Goal: Task Accomplishment & Management: Complete application form

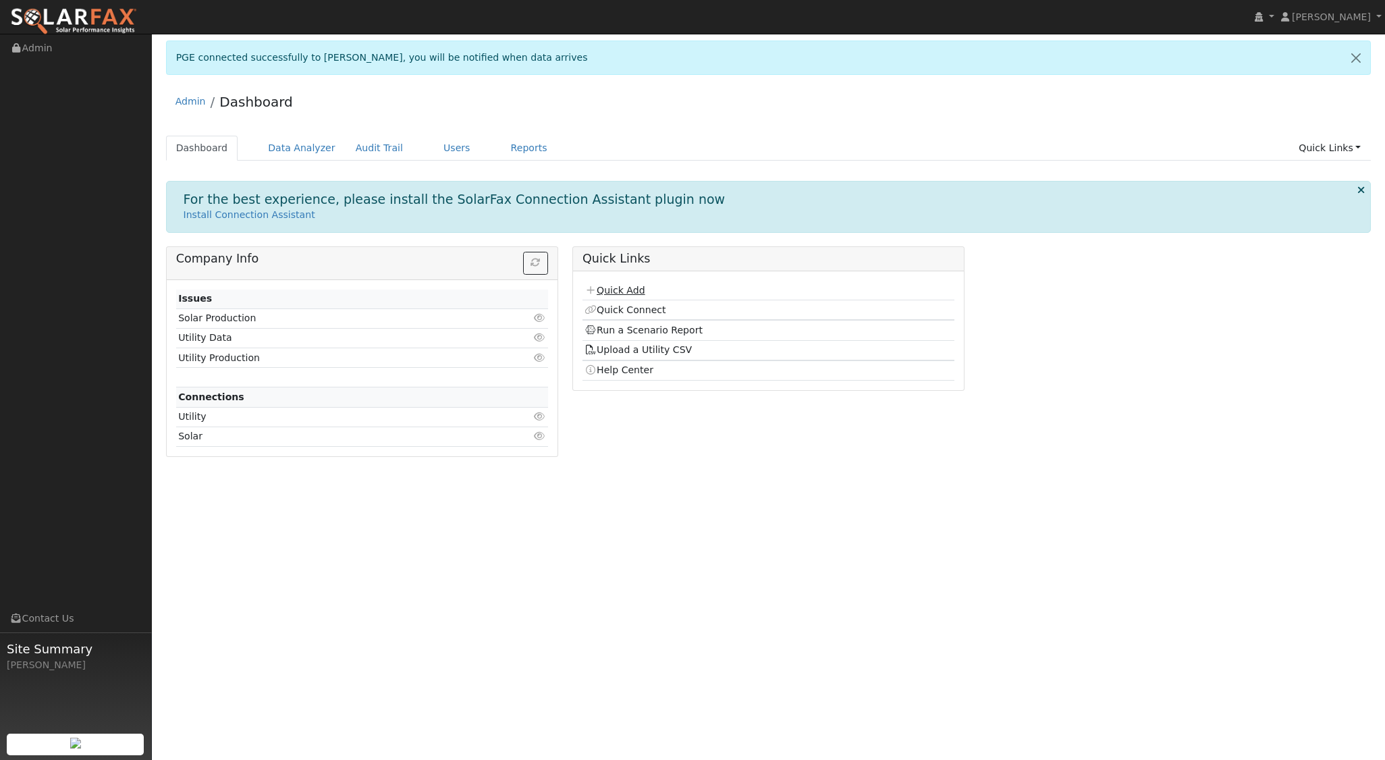
click at [635, 288] on link "Quick Add" at bounding box center [615, 290] width 60 height 11
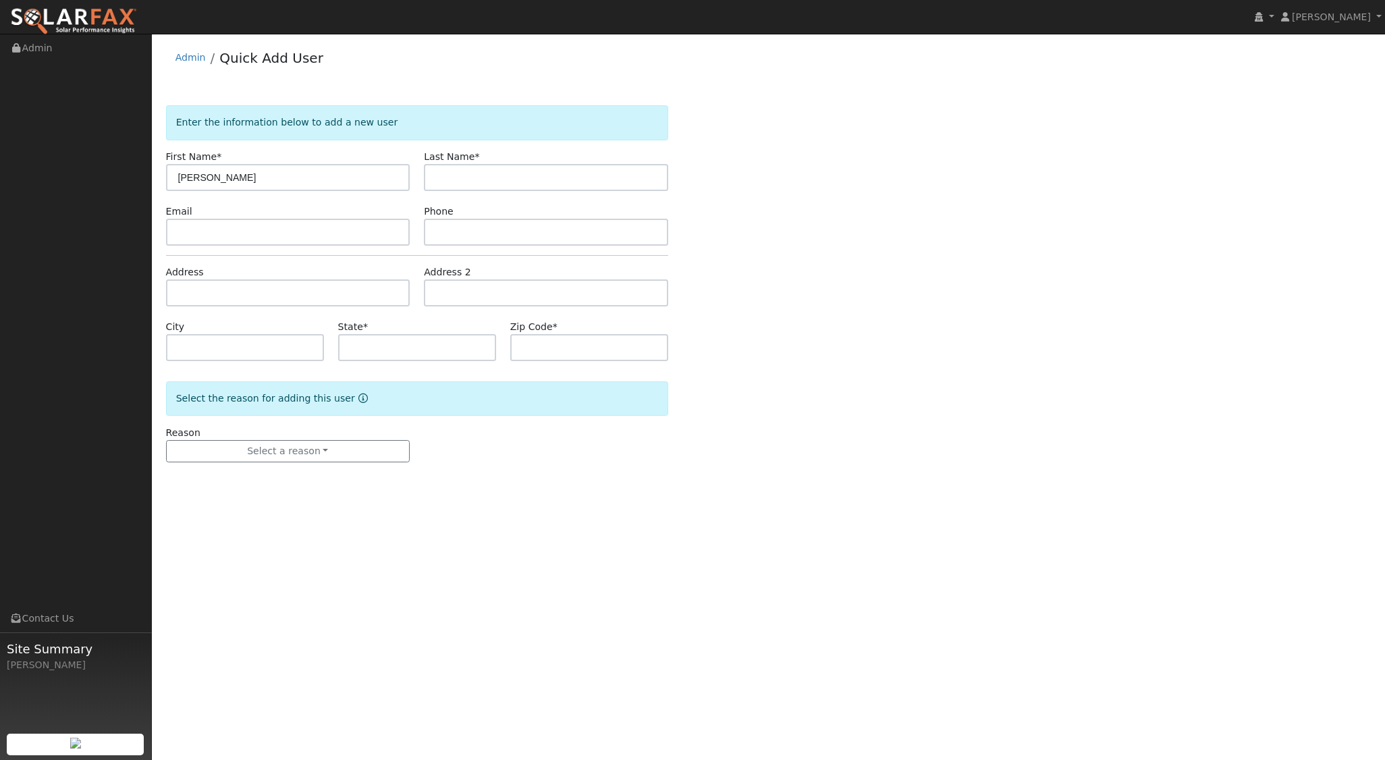
type input "Jason"
type input "Zubia"
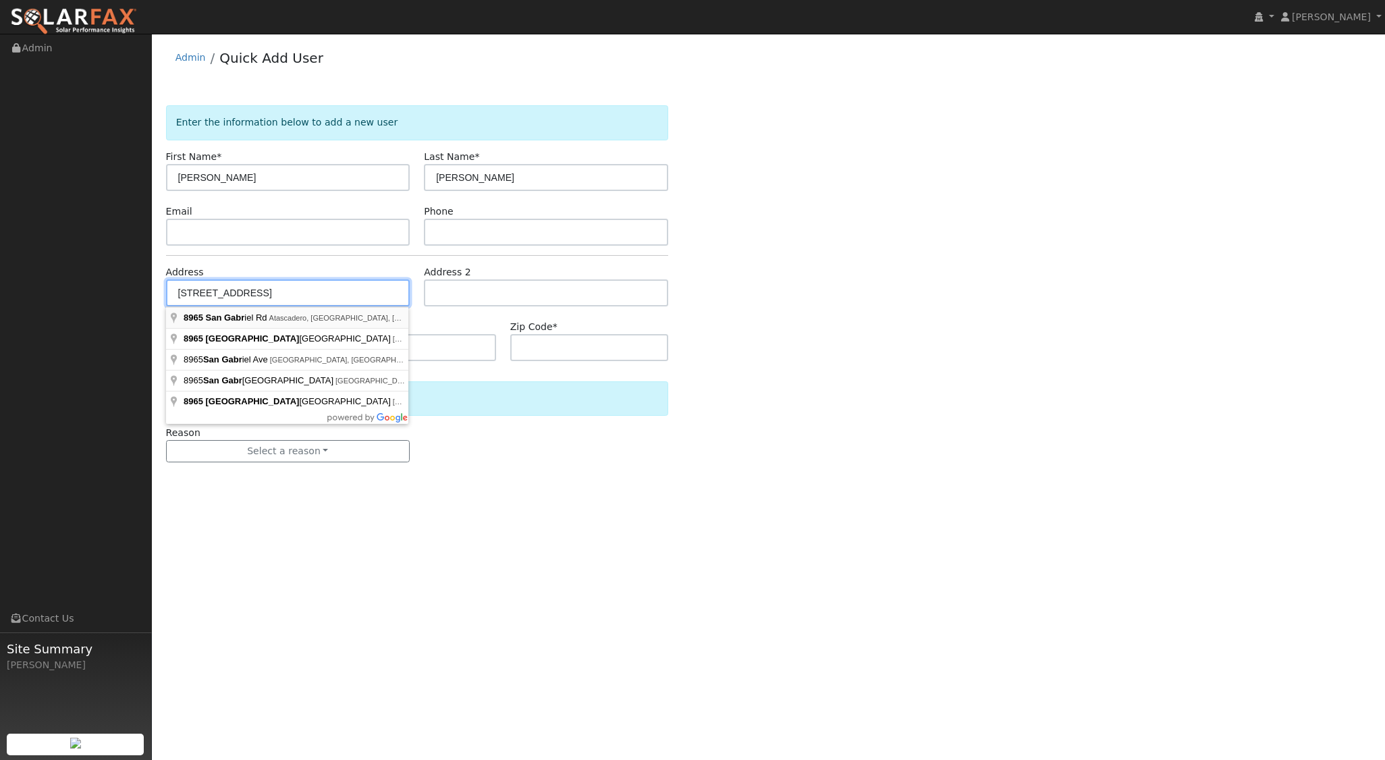
type input "8965 San Gabriel Road"
type input "Atascadero"
type input "CA"
type input "93422"
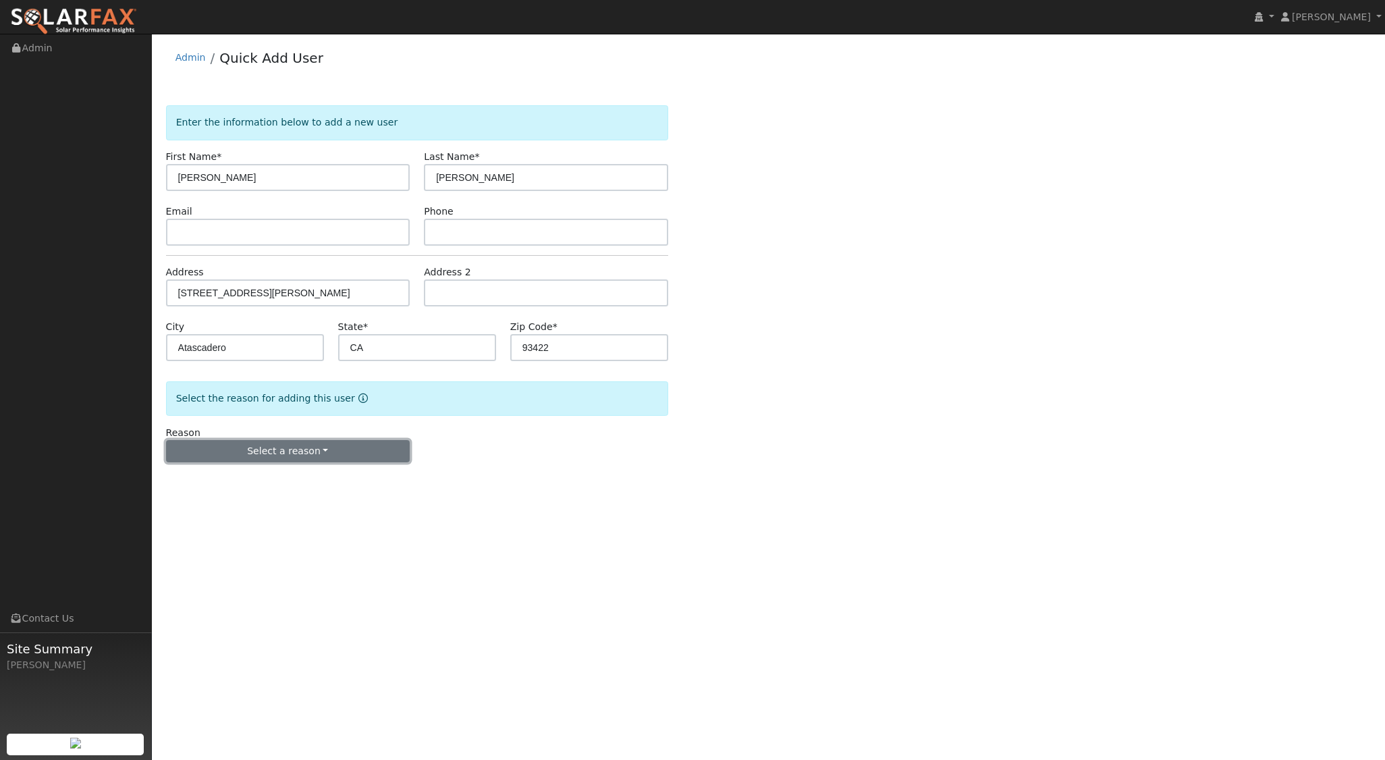
click at [307, 454] on button "Select a reason" at bounding box center [288, 451] width 244 height 23
click at [230, 479] on link "New lead" at bounding box center [241, 478] width 149 height 19
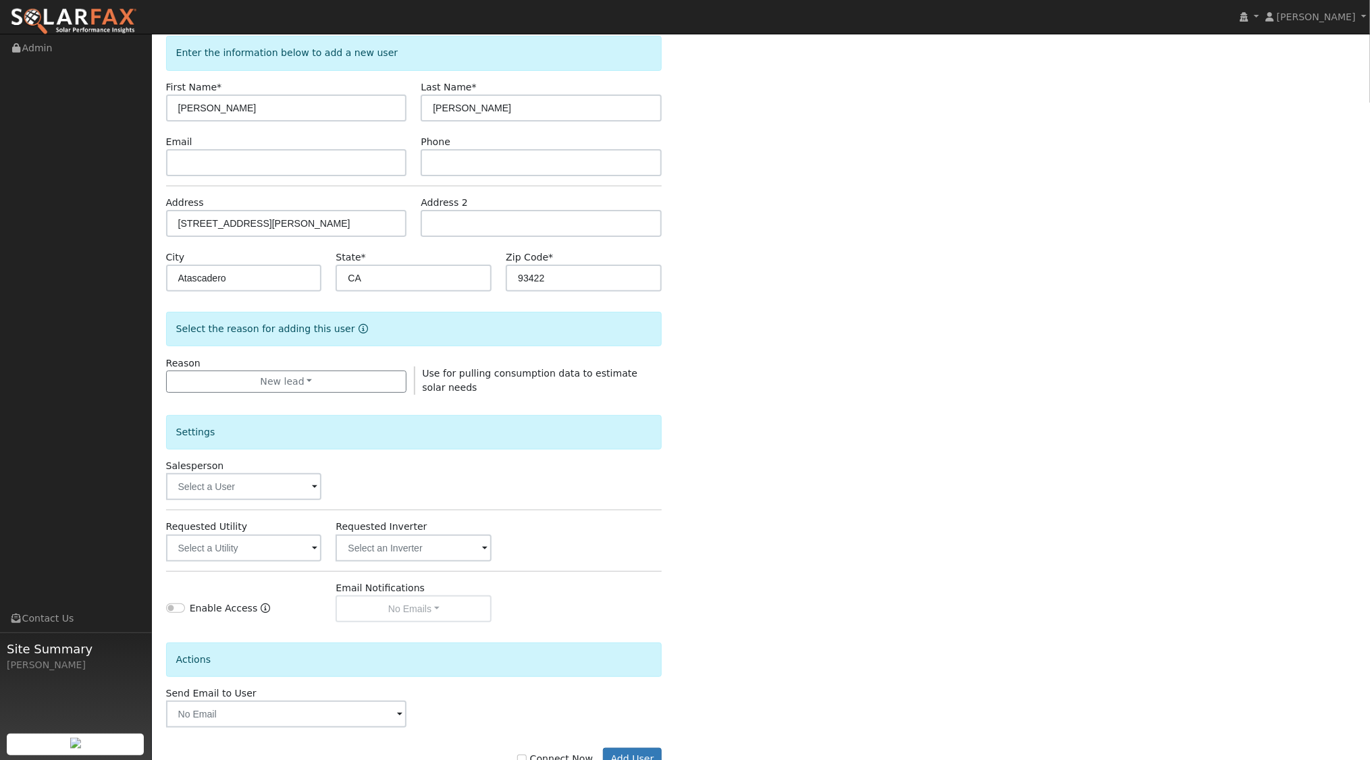
scroll to position [111, 0]
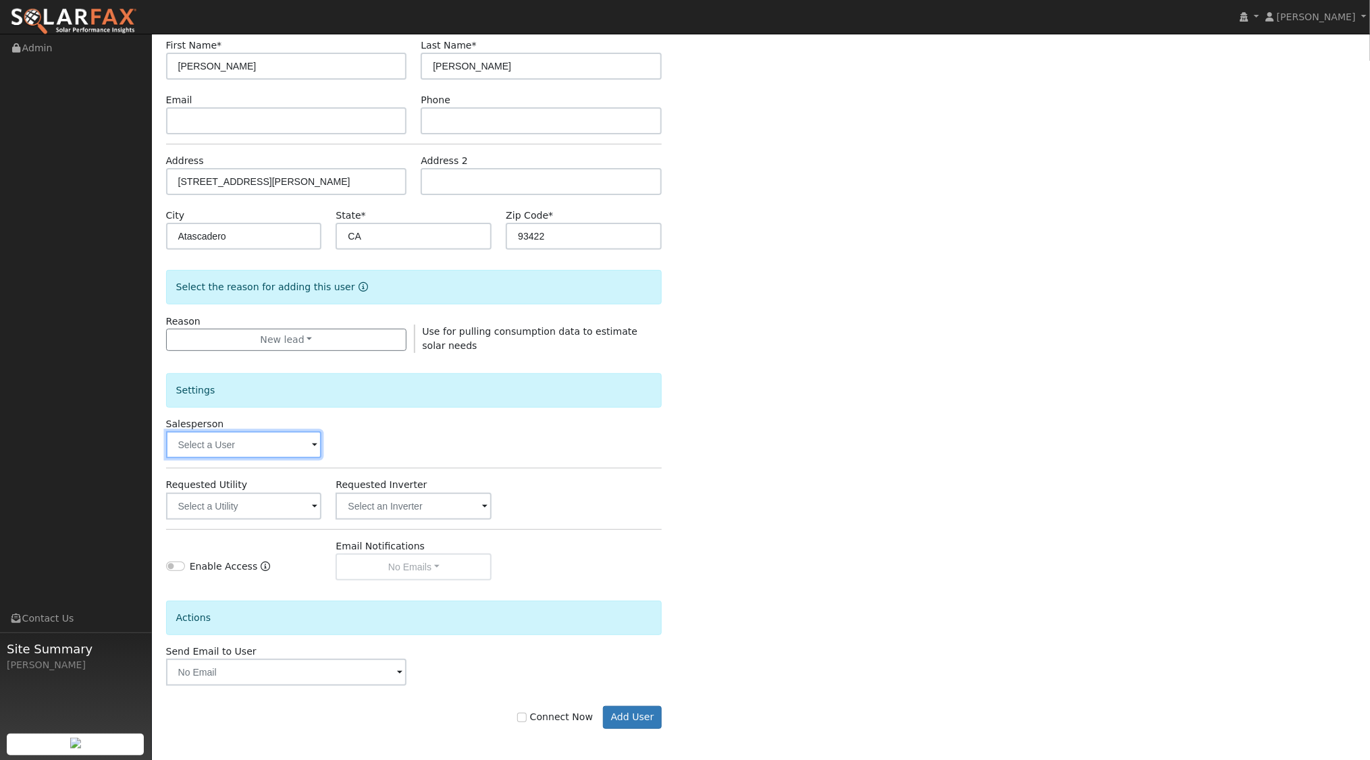
click at [267, 444] on input "text" at bounding box center [244, 444] width 156 height 27
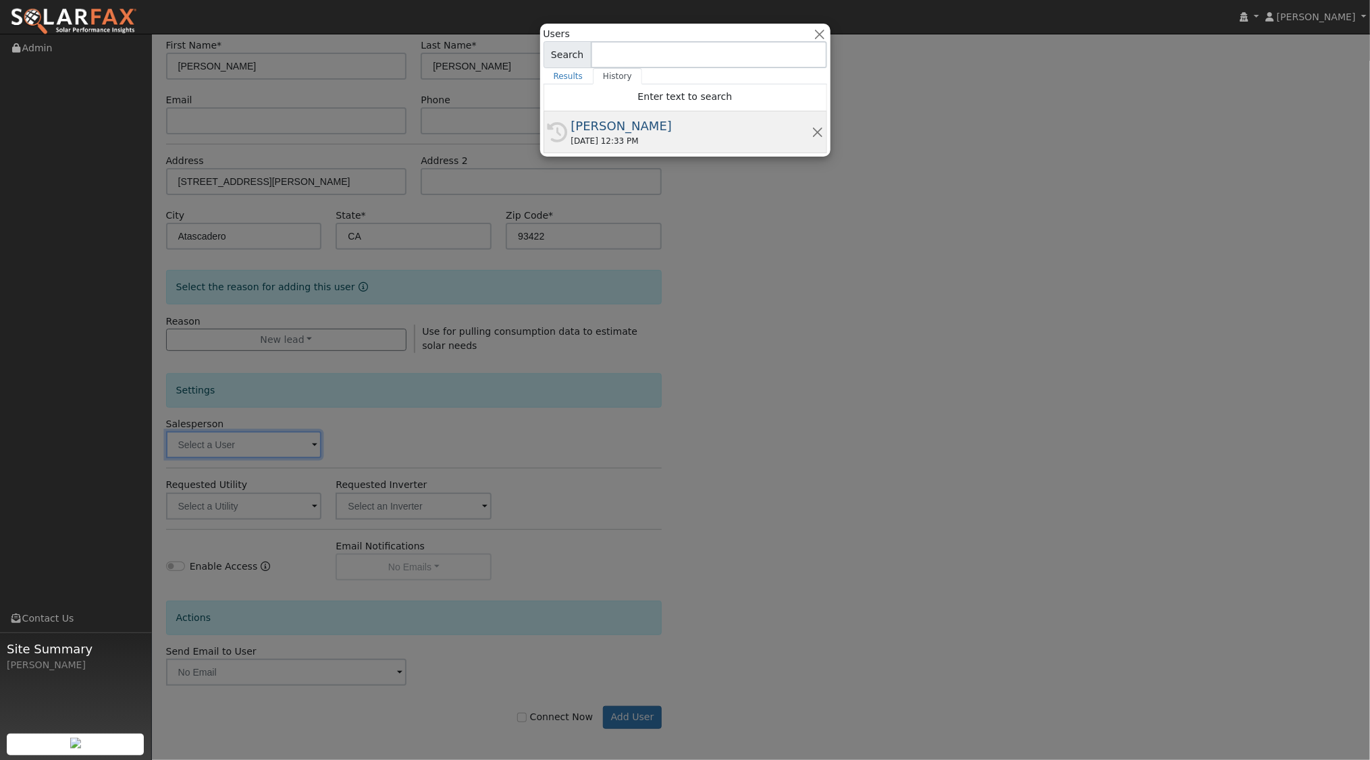
click at [637, 124] on div "[PERSON_NAME]" at bounding box center [691, 126] width 240 height 18
type input "[PERSON_NAME]"
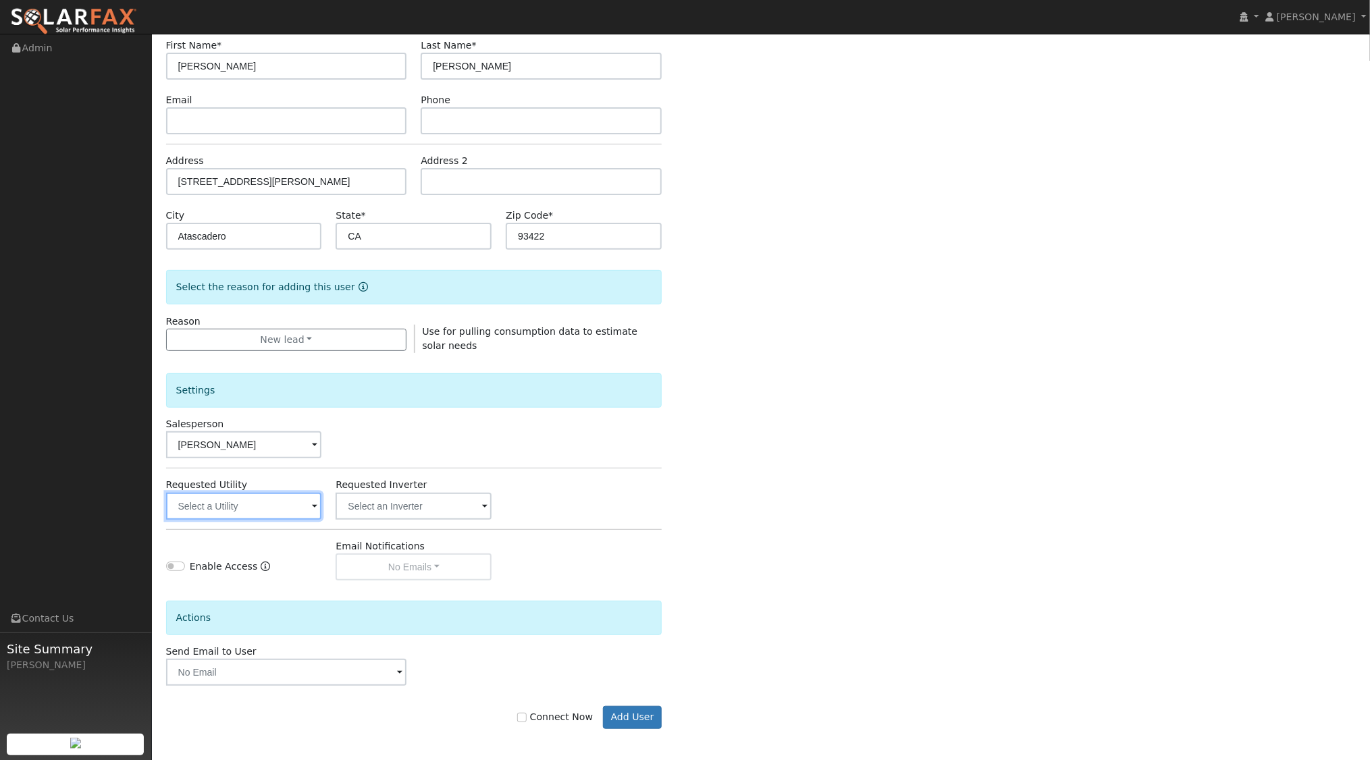
click at [296, 505] on input "text" at bounding box center [244, 506] width 156 height 27
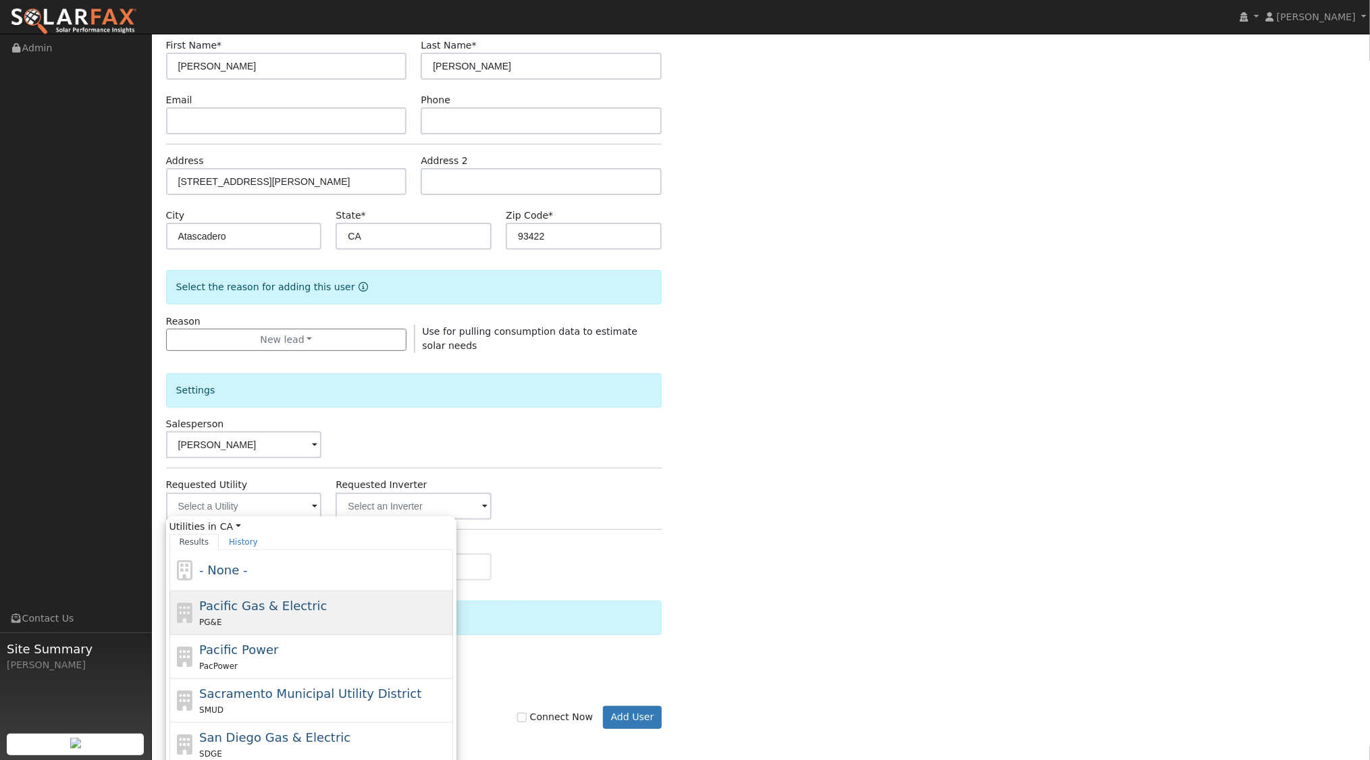
click at [304, 599] on span "Pacific Gas & Electric" at bounding box center [263, 606] width 128 height 14
type input "Pacific Gas & Electric"
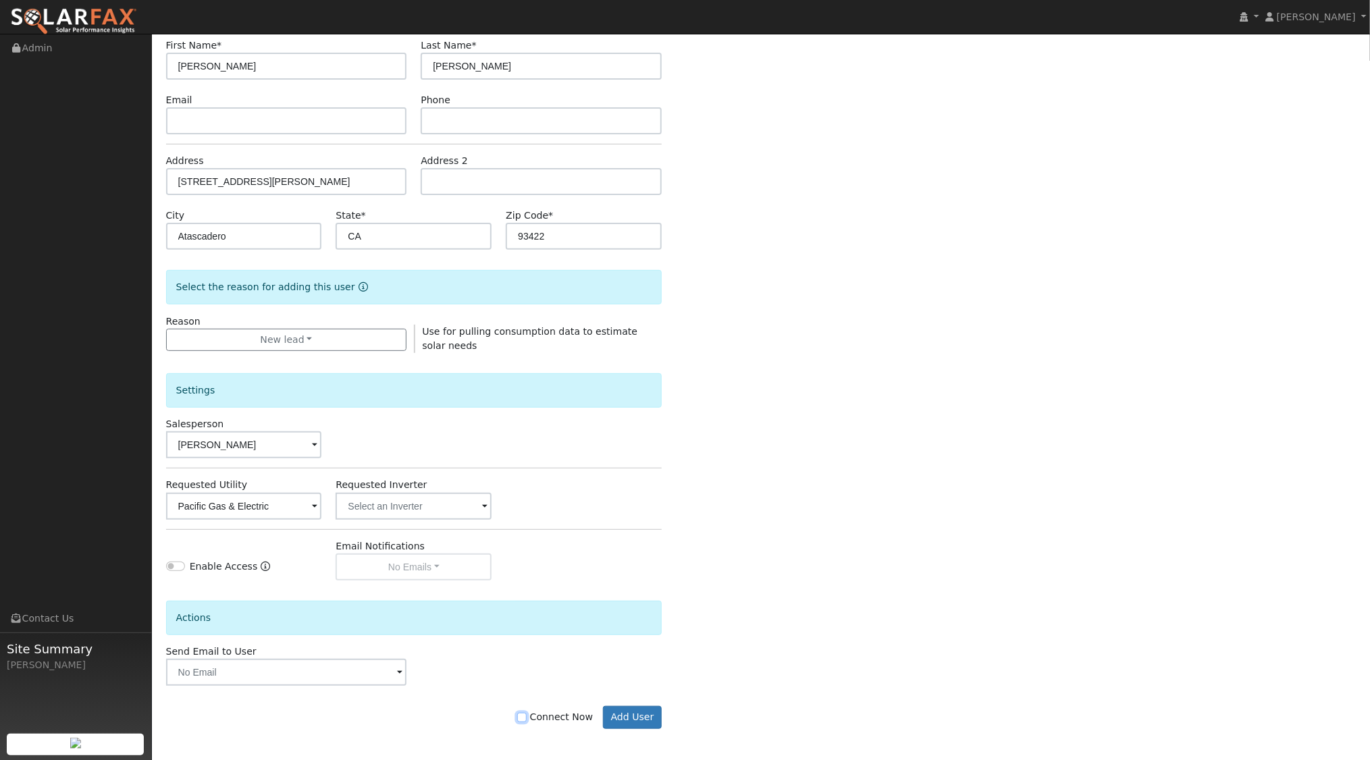
click at [527, 715] on input "Connect Now" at bounding box center [521, 717] width 9 height 9
checkbox input "true"
click at [637, 717] on button "Add User" at bounding box center [632, 717] width 59 height 23
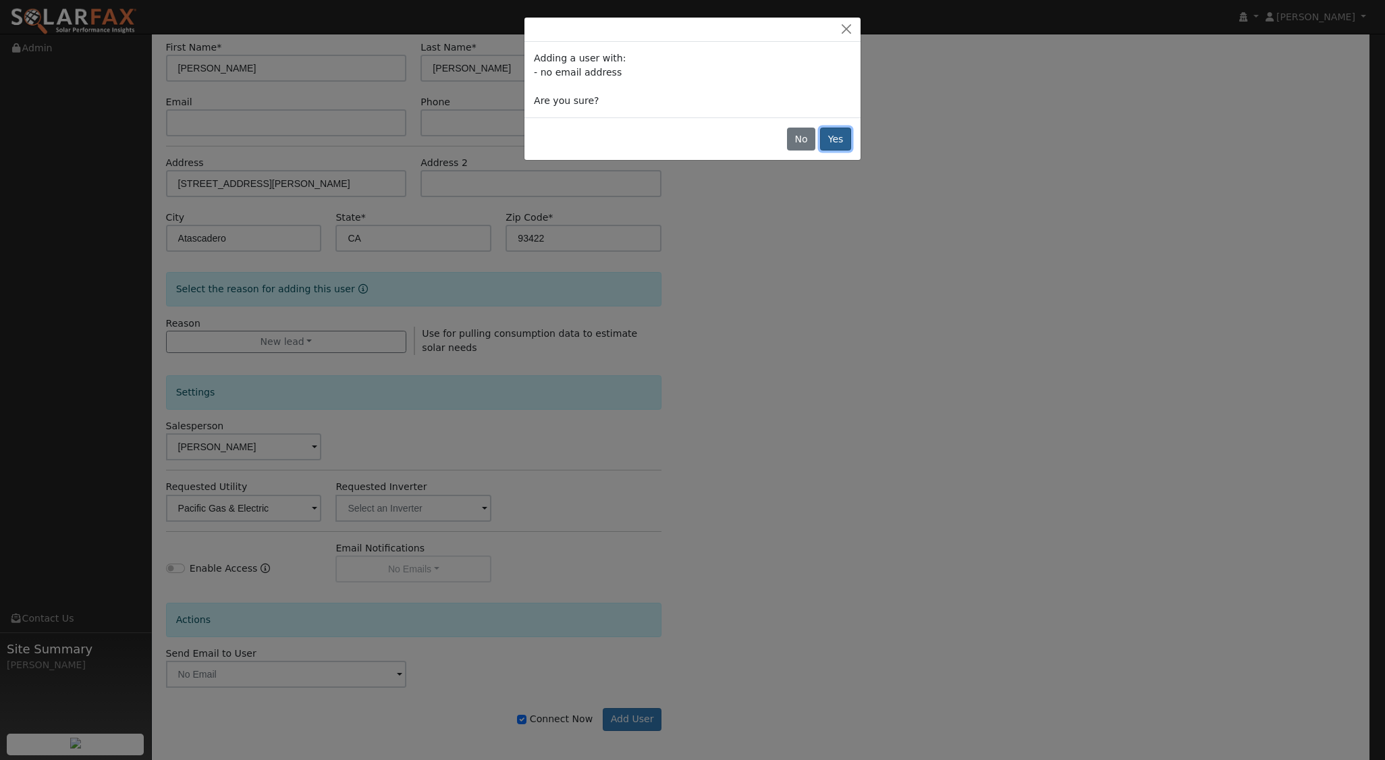
click at [833, 138] on button "Yes" at bounding box center [835, 139] width 31 height 23
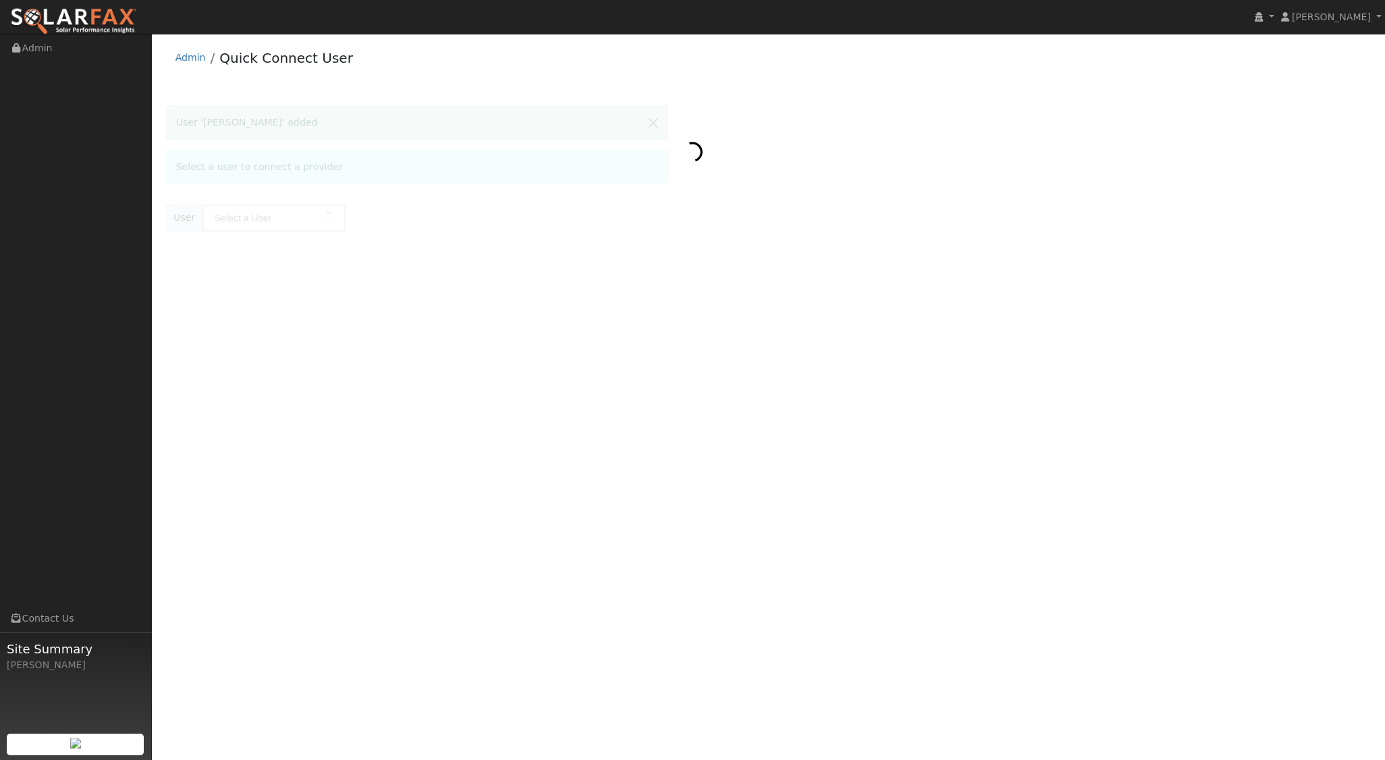
type input "[PERSON_NAME]"
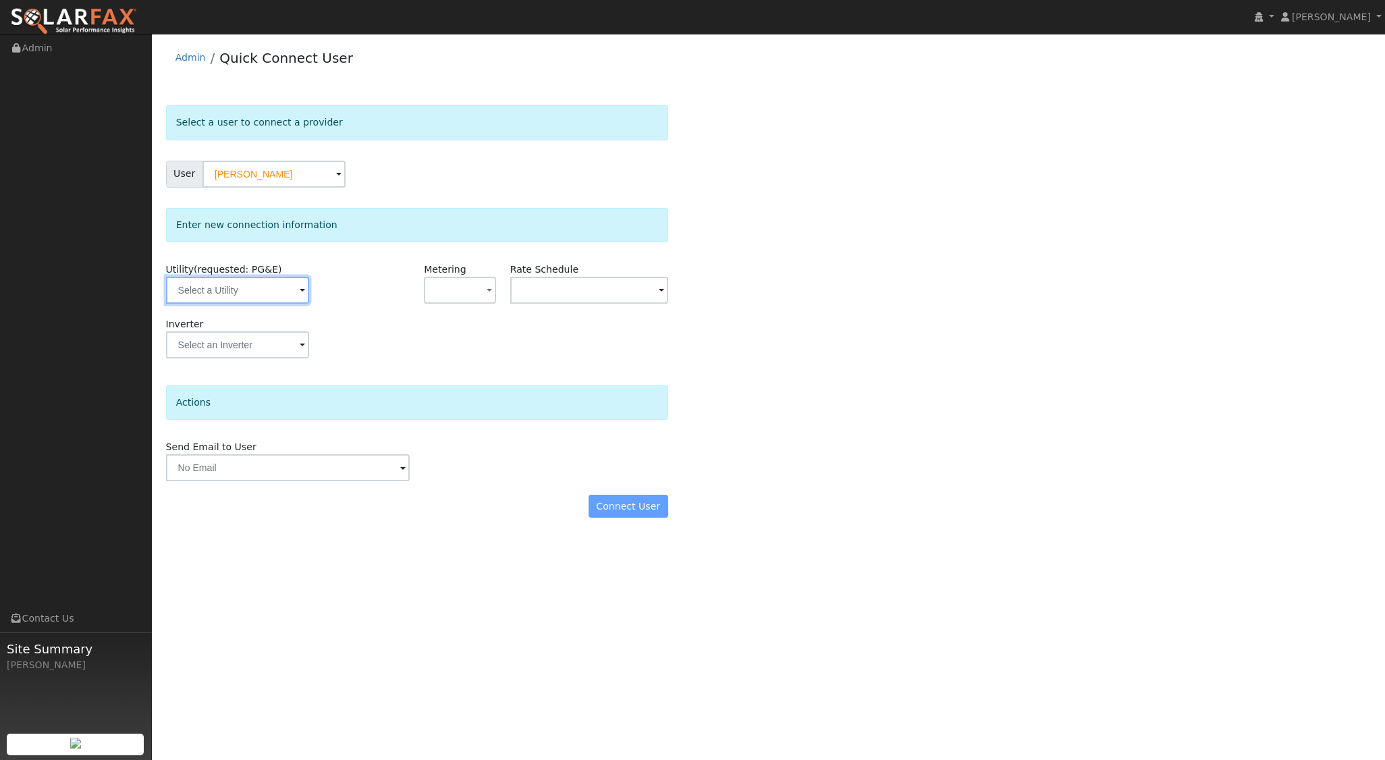
click at [248, 277] on input "text" at bounding box center [237, 290] width 143 height 27
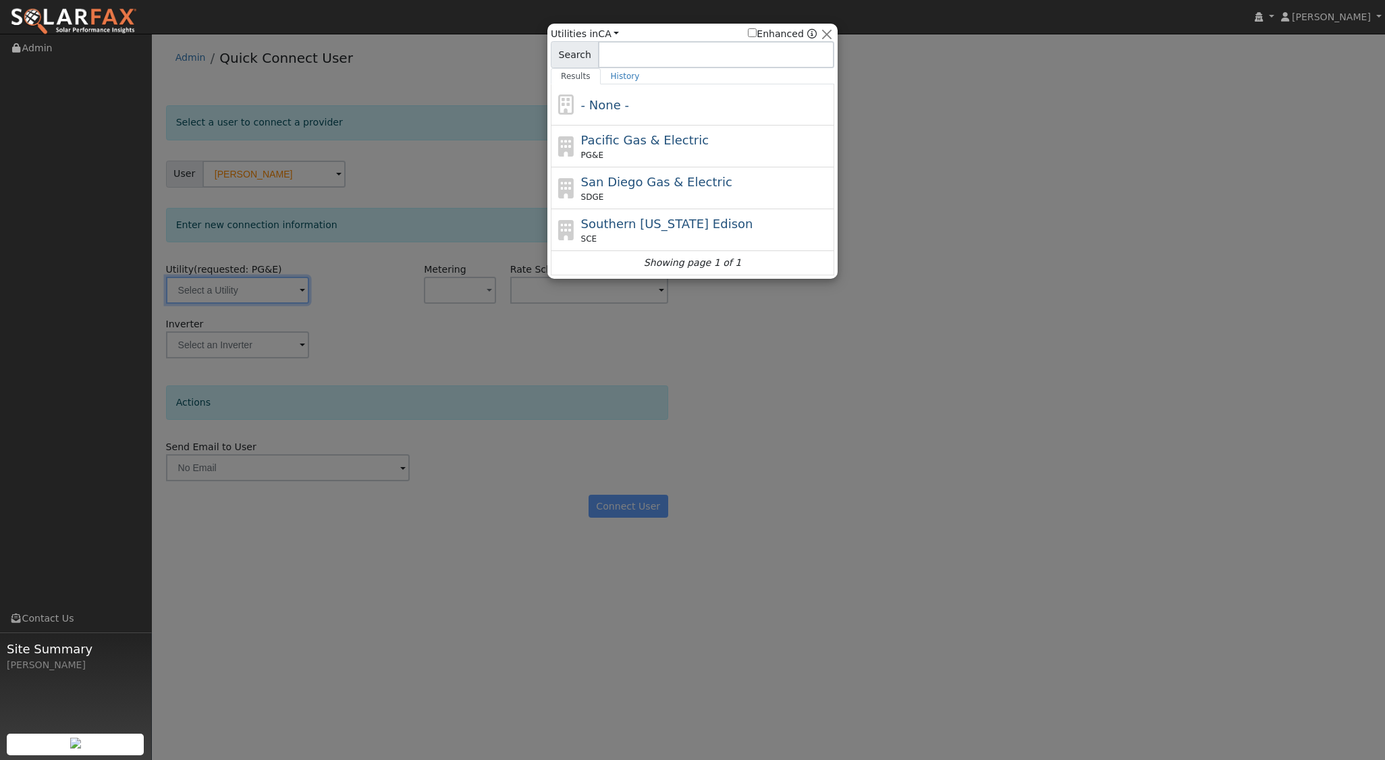
drag, startPoint x: 656, startPoint y: 149, endPoint x: 610, endPoint y: 170, distance: 50.5
click at [656, 150] on div "PG&E" at bounding box center [706, 155] width 250 height 12
type input "PG&E"
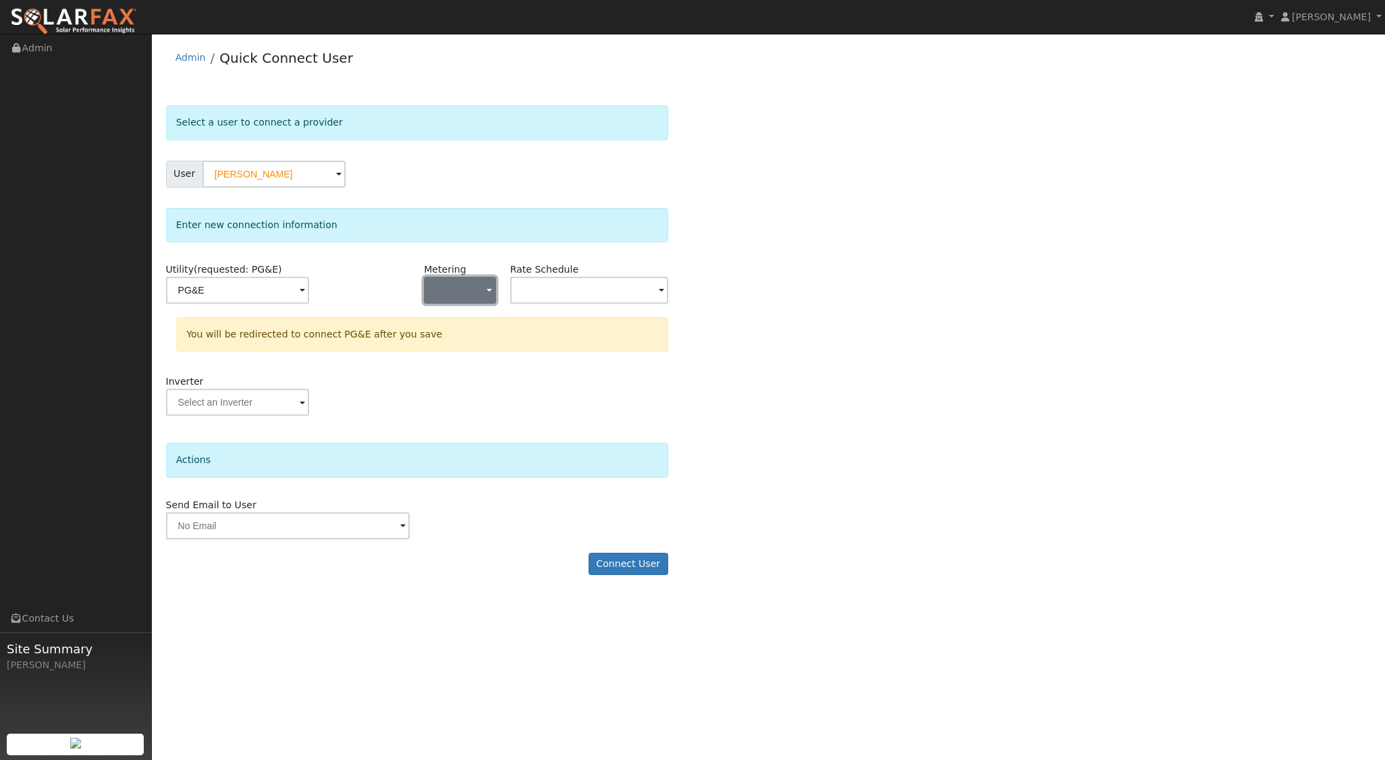
click at [484, 295] on button "button" at bounding box center [460, 290] width 72 height 27
click at [465, 341] on link "NEM" at bounding box center [472, 338] width 94 height 19
click at [654, 294] on input "text" at bounding box center [589, 290] width 158 height 27
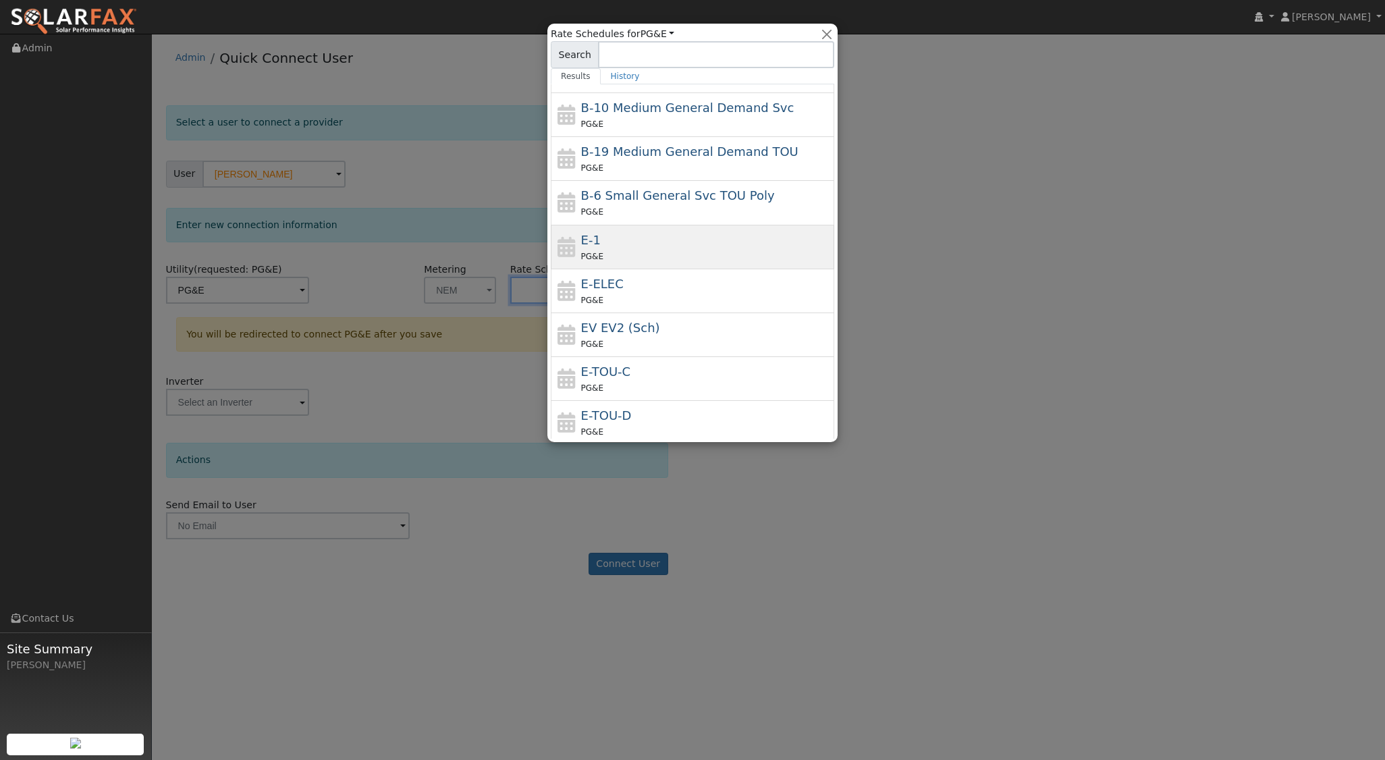
scroll to position [101, 0]
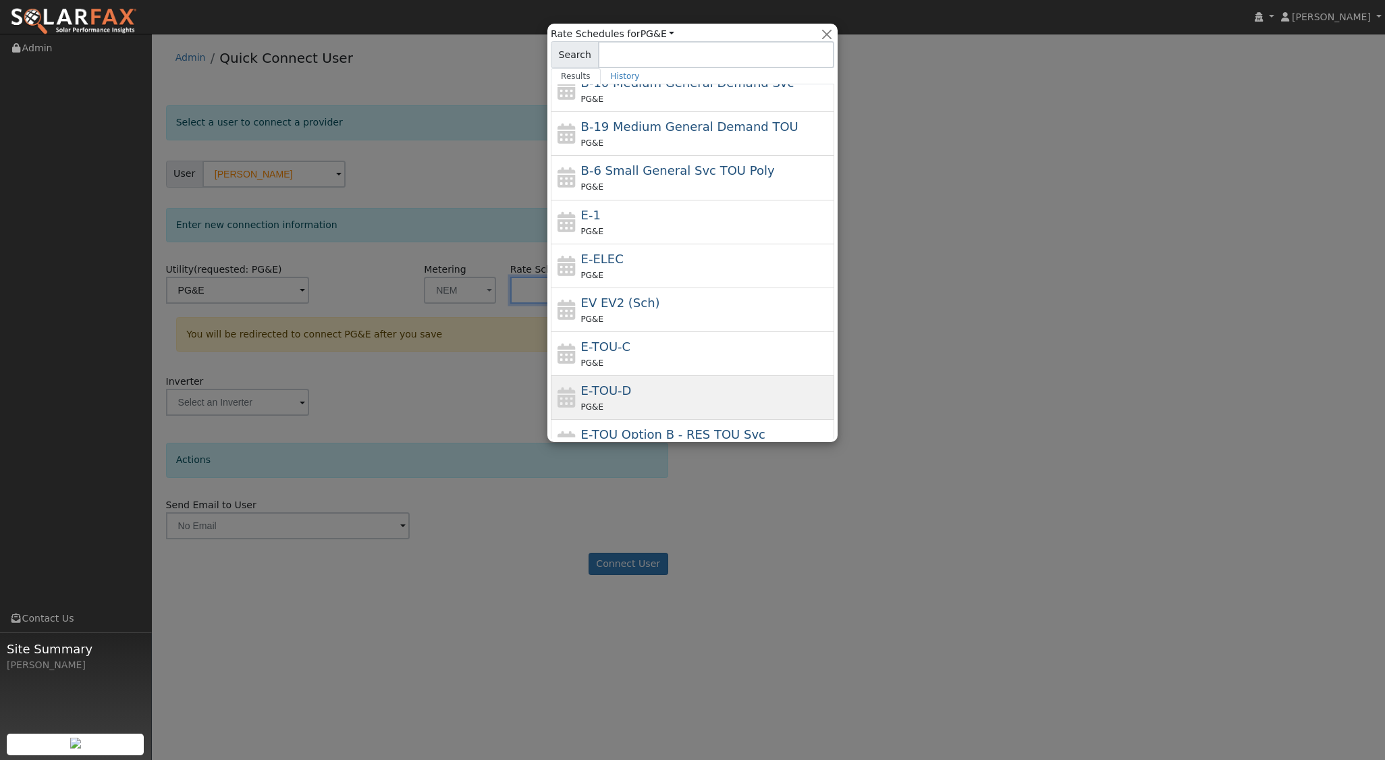
click at [618, 396] on span "E-TOU-D" at bounding box center [606, 390] width 51 height 14
type input "E-TOU-D"
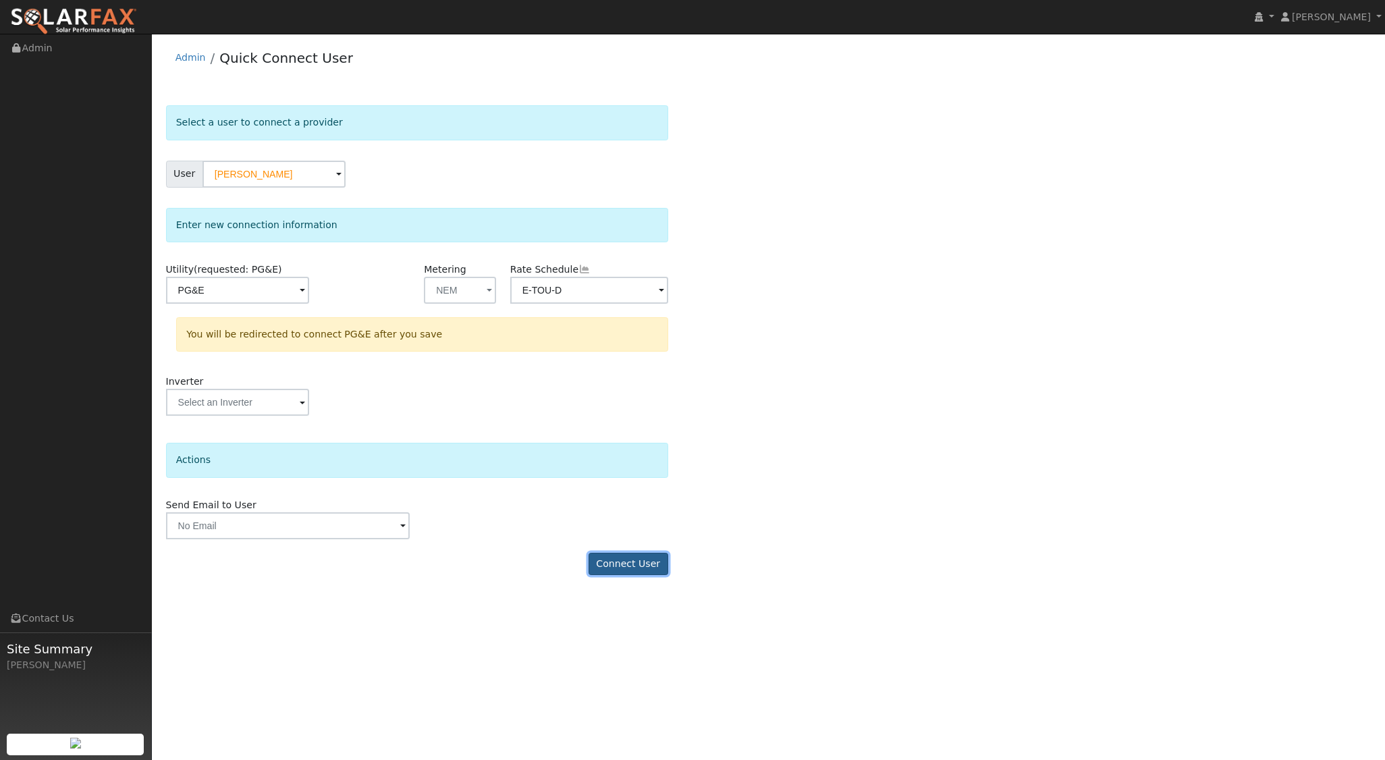
click at [625, 562] on button "Connect User" at bounding box center [629, 564] width 80 height 23
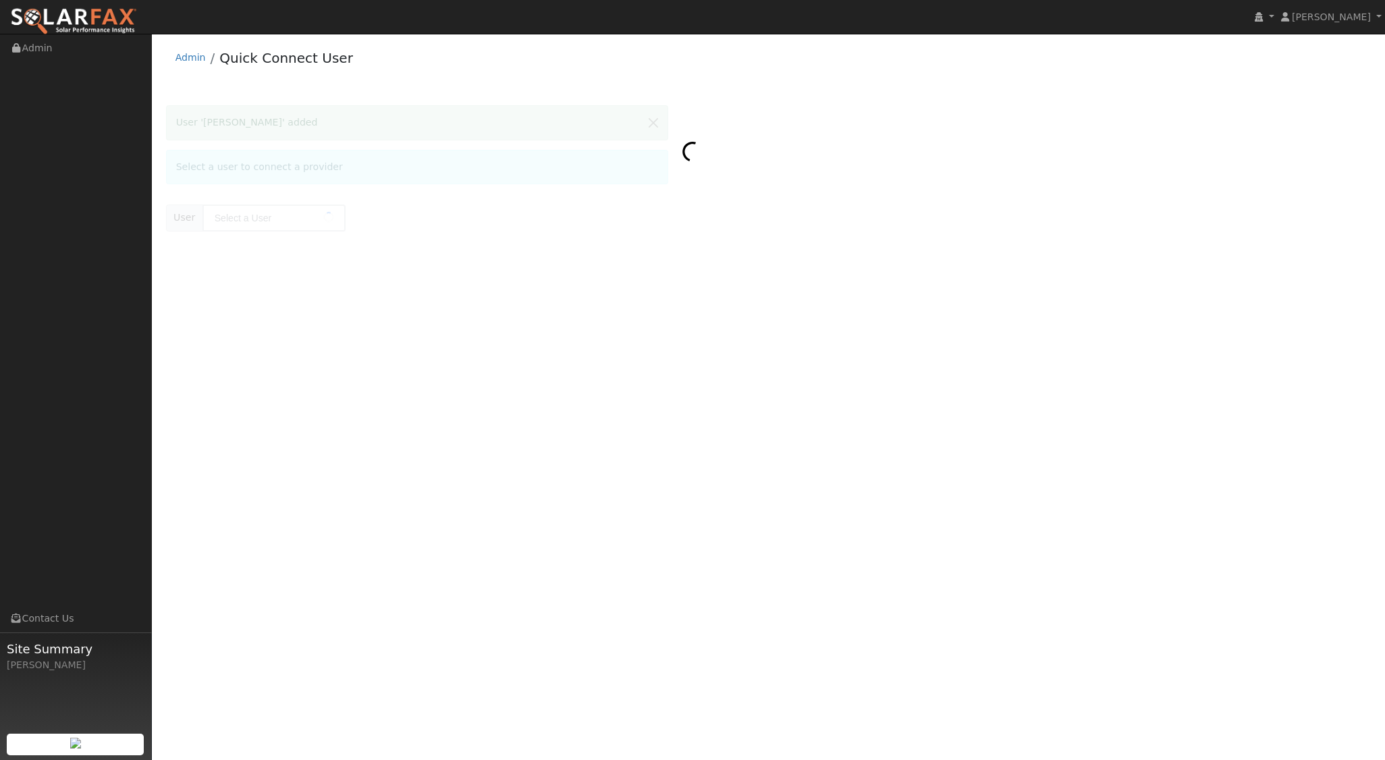
type input "[PERSON_NAME]"
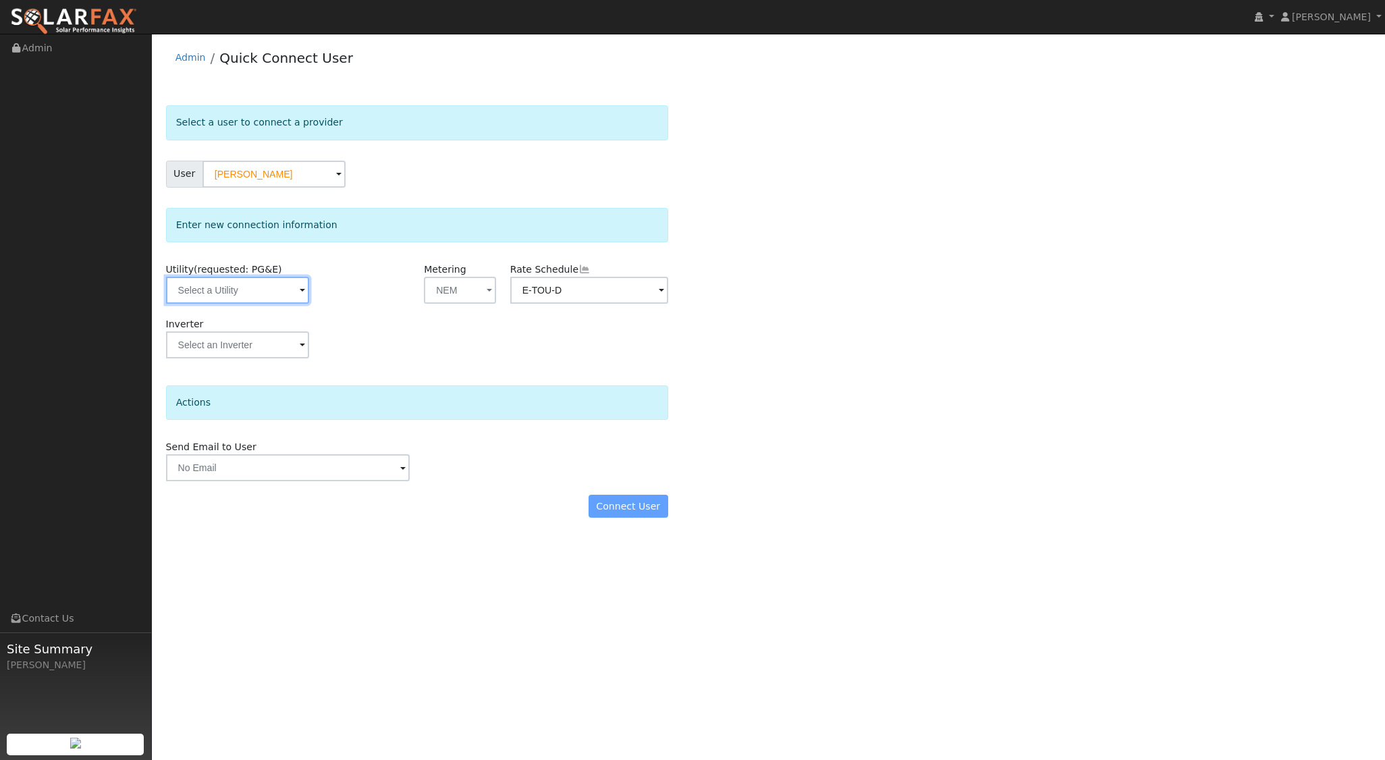
click at [282, 292] on input "text" at bounding box center [237, 290] width 143 height 27
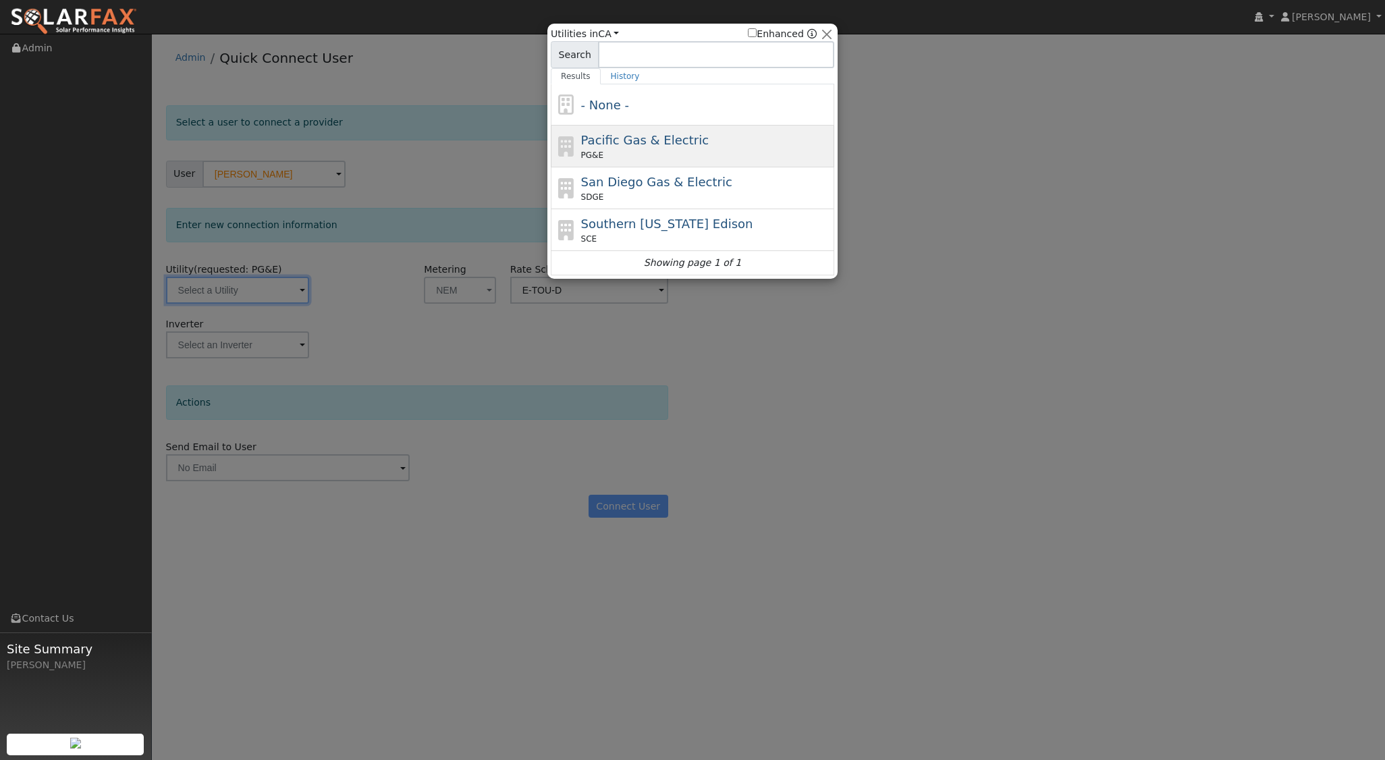
click at [604, 158] on div "PG&E" at bounding box center [706, 155] width 250 height 12
type input "PG&E"
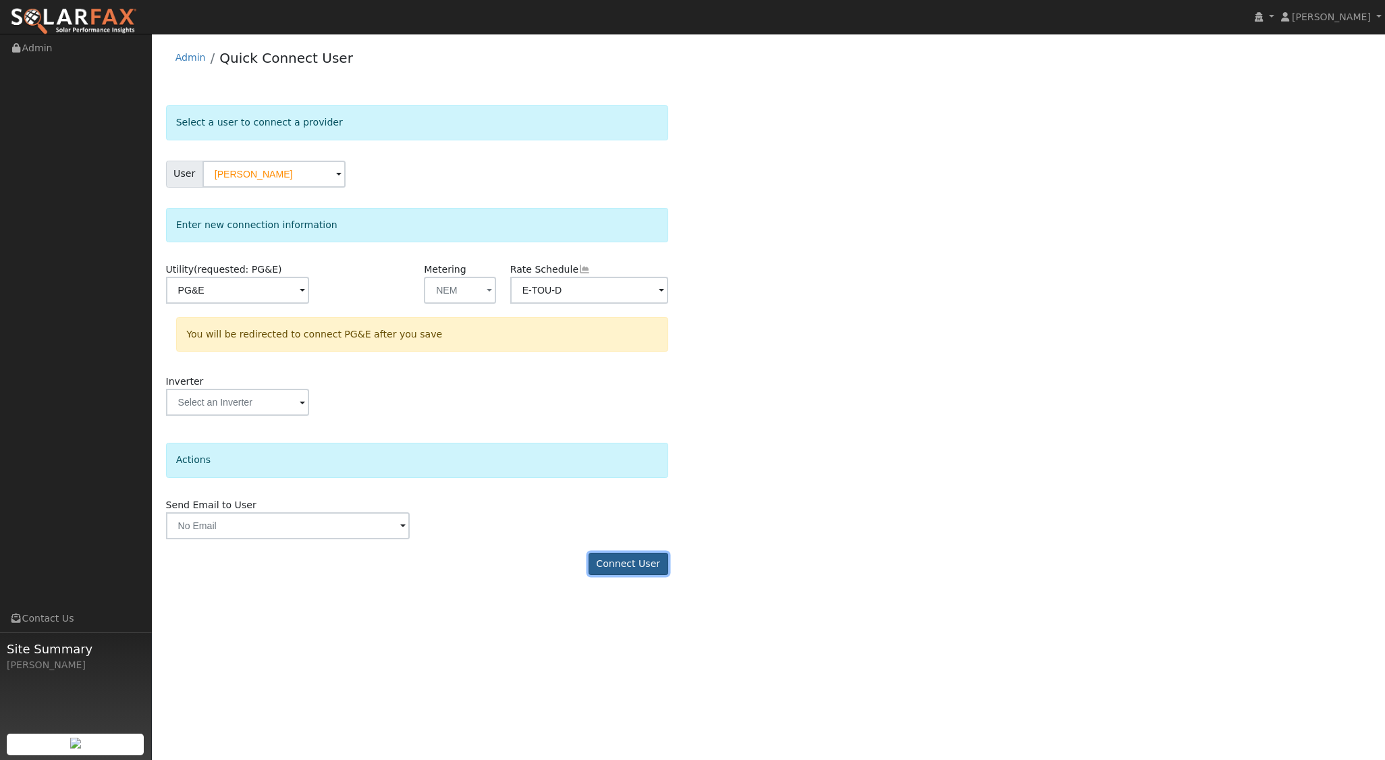
click at [634, 563] on button "Connect User" at bounding box center [629, 564] width 80 height 23
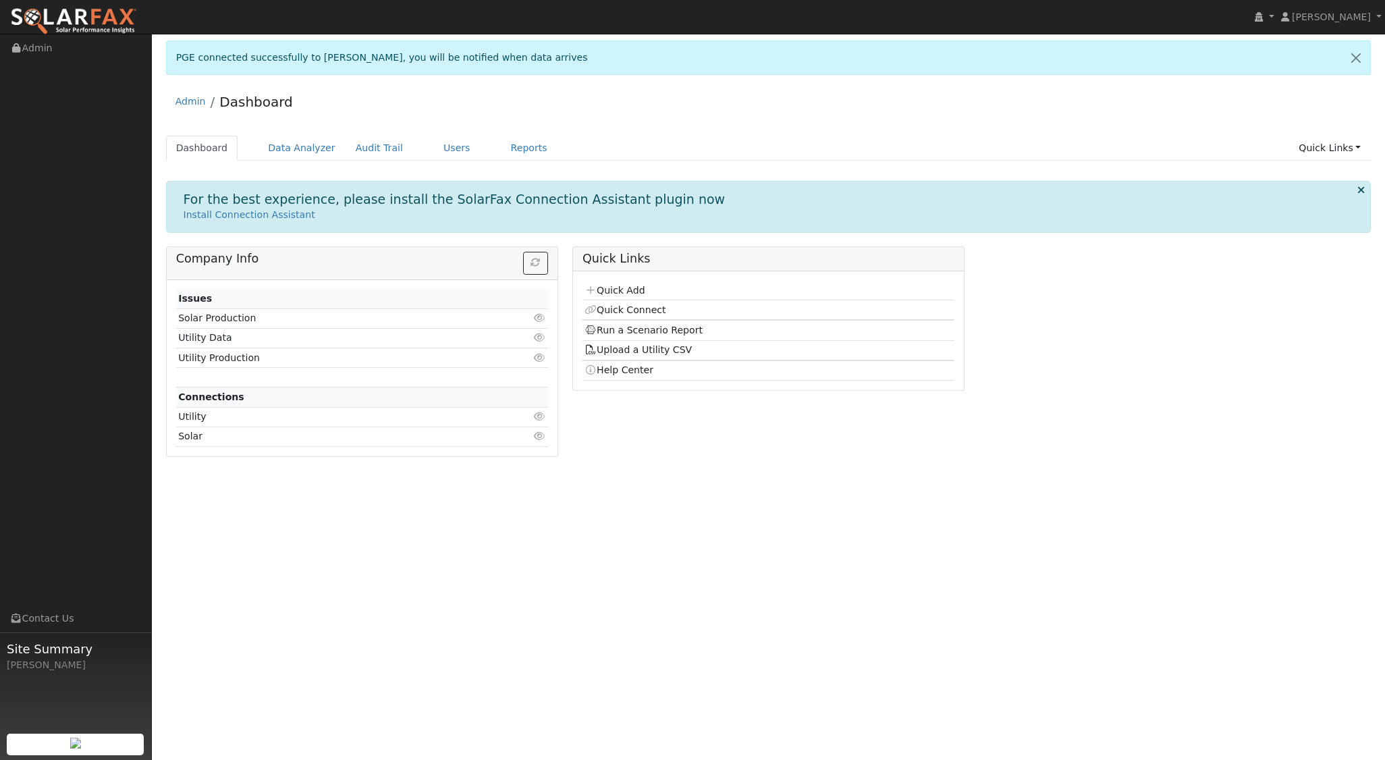
click at [709, 117] on div "Admin Dashboard" at bounding box center [769, 104] width 1206 height 41
click at [298, 144] on link "Data Analyzer" at bounding box center [302, 148] width 88 height 25
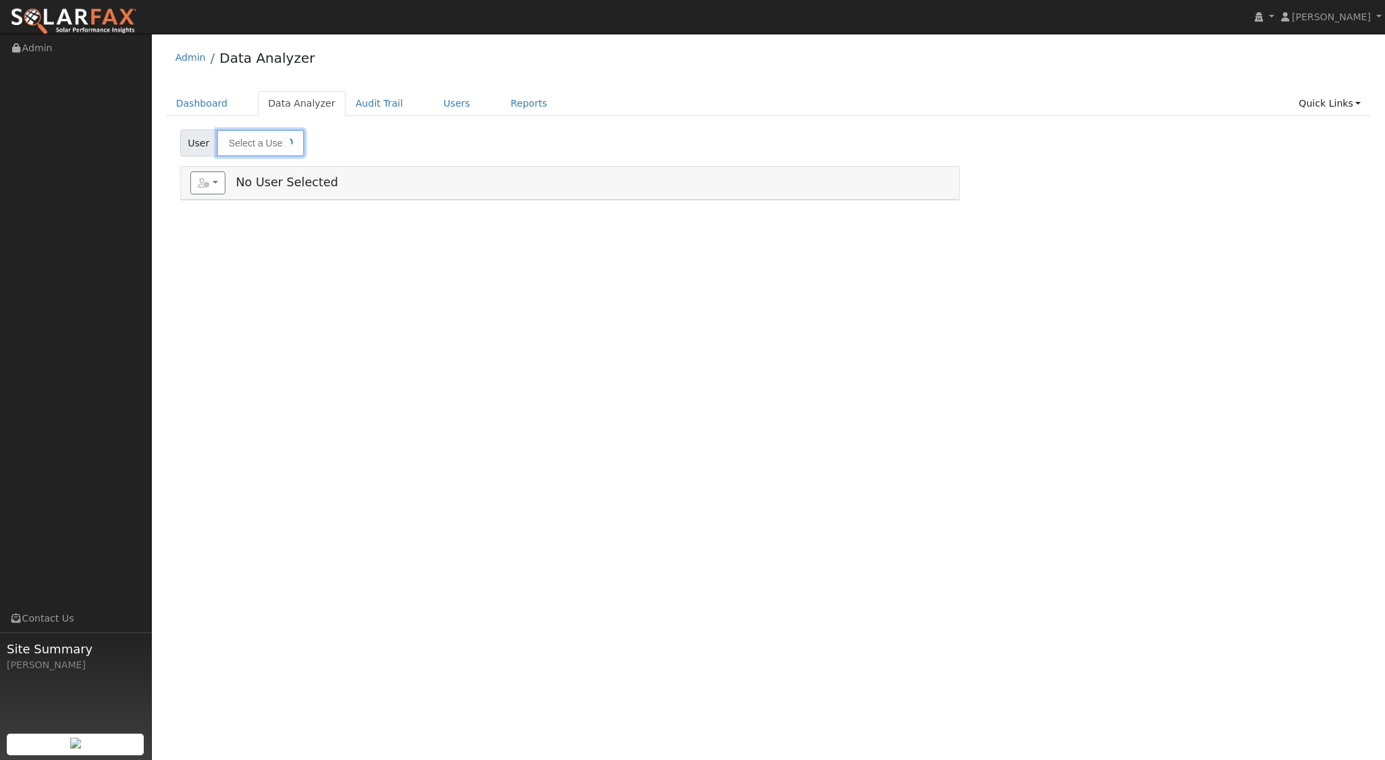
type input "[PERSON_NAME]"
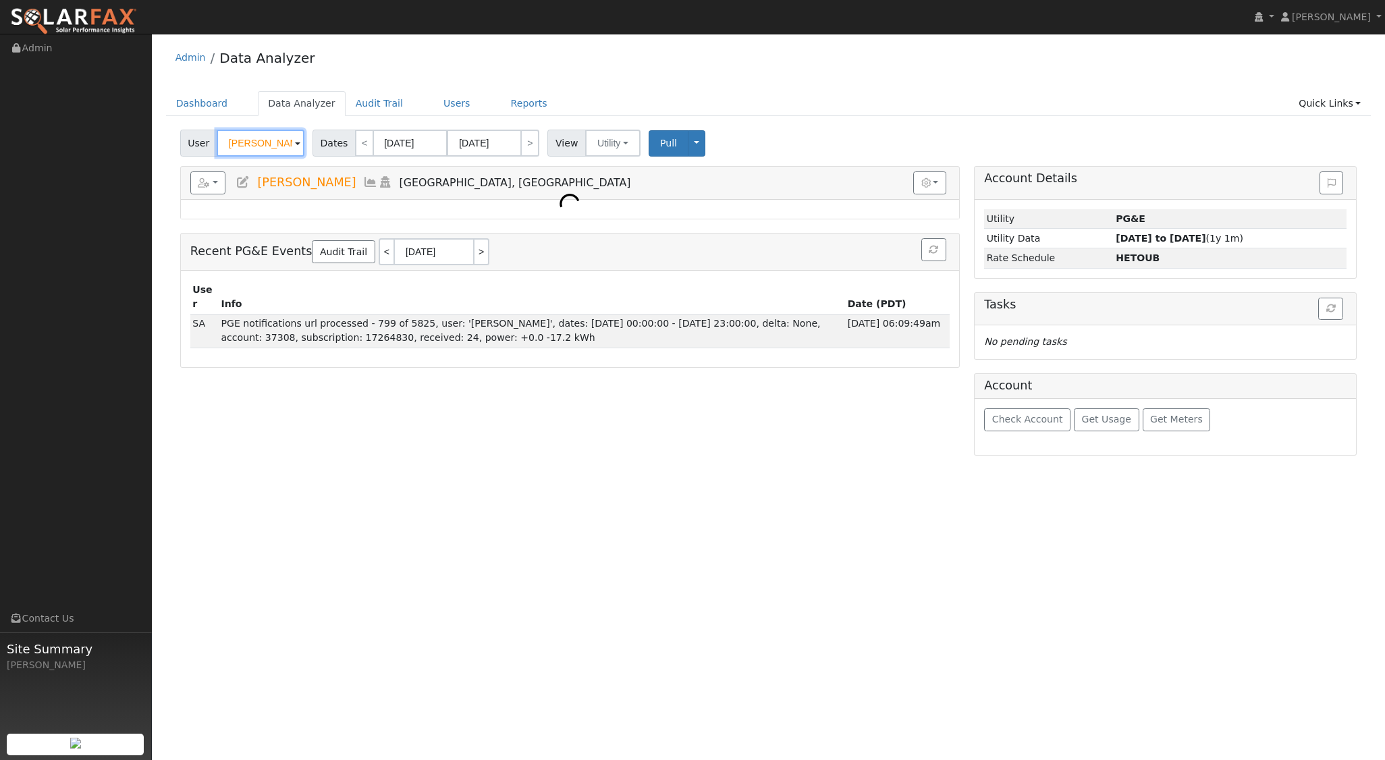
click at [288, 150] on input "[PERSON_NAME]" at bounding box center [261, 143] width 88 height 27
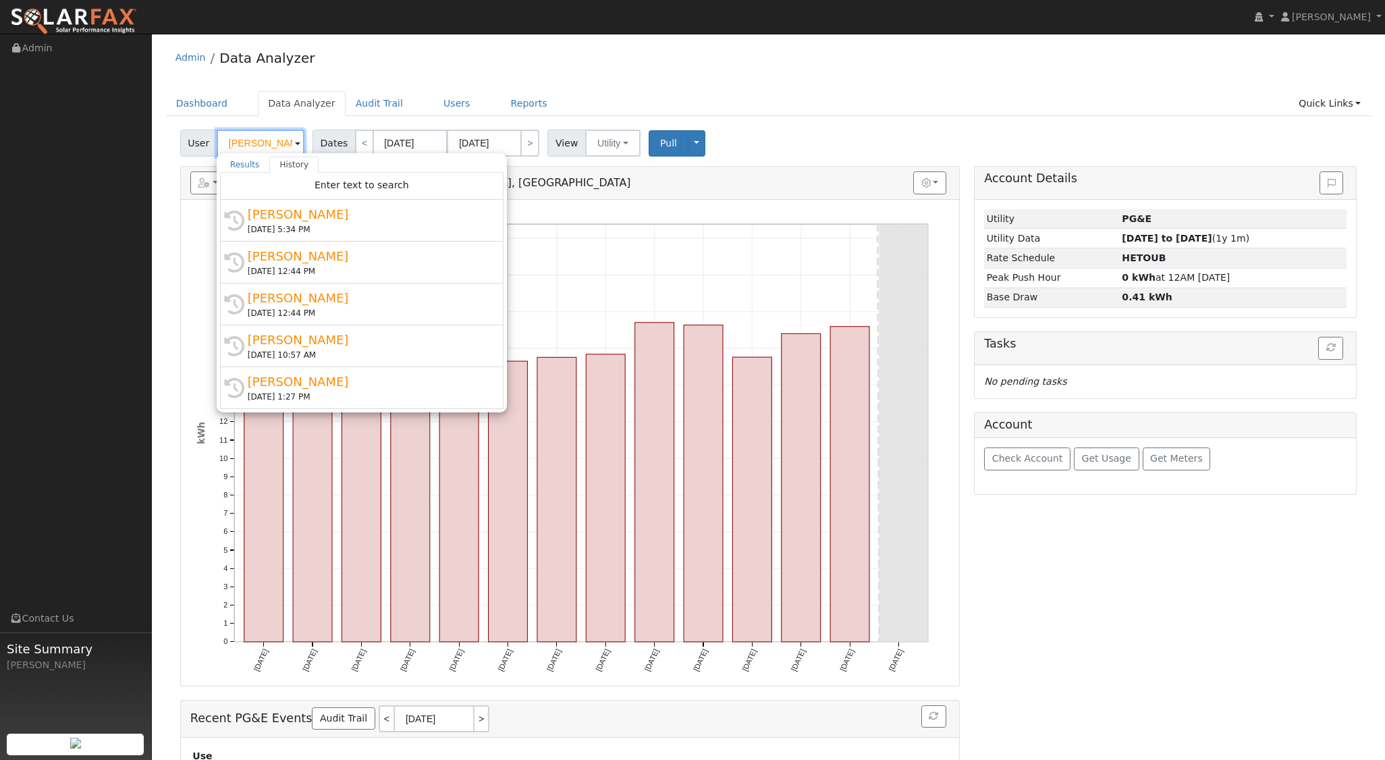
click at [288, 150] on input "[PERSON_NAME]" at bounding box center [261, 143] width 88 height 27
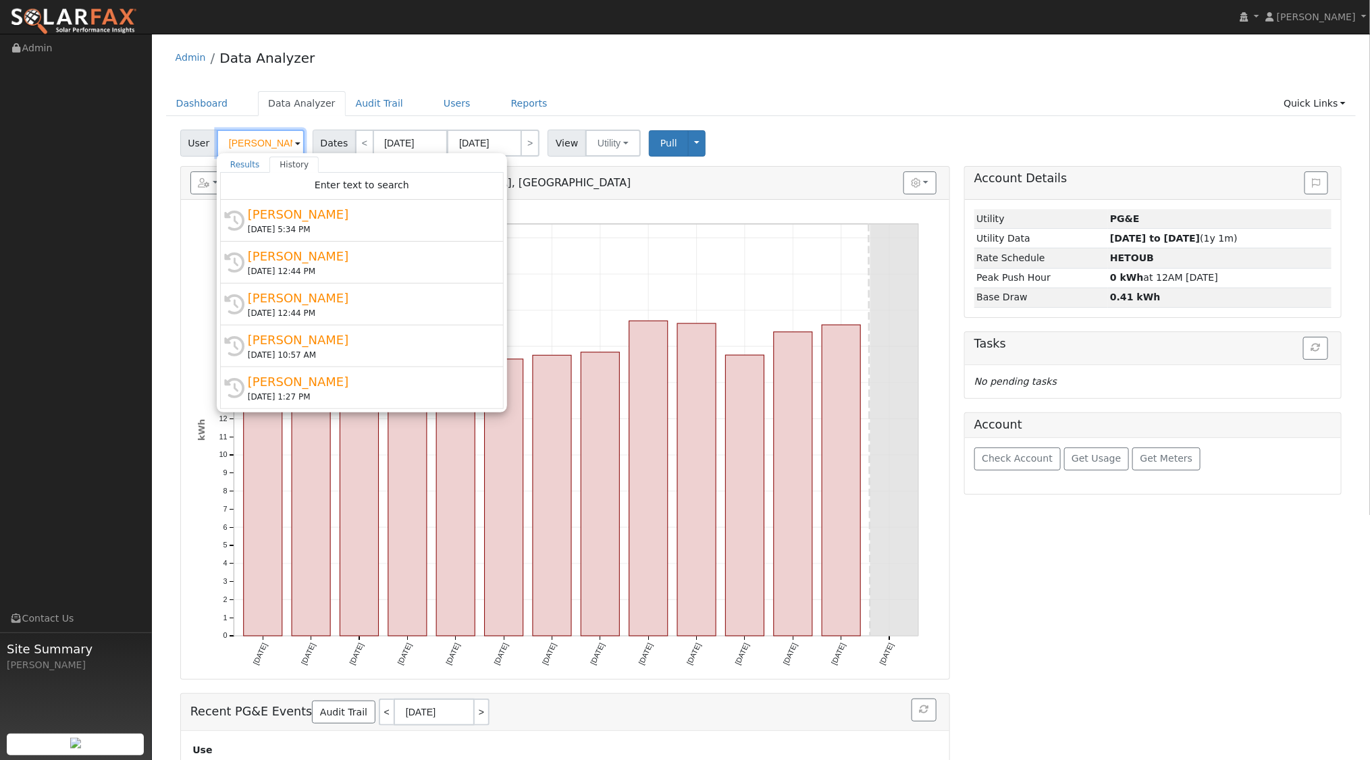
click at [288, 150] on input "[PERSON_NAME]" at bounding box center [261, 143] width 88 height 27
click at [781, 101] on ul "Dashboard Data Analyzer Audit Trail Users Reports Quick Links Quick Add Quick C…" at bounding box center [761, 103] width 1190 height 25
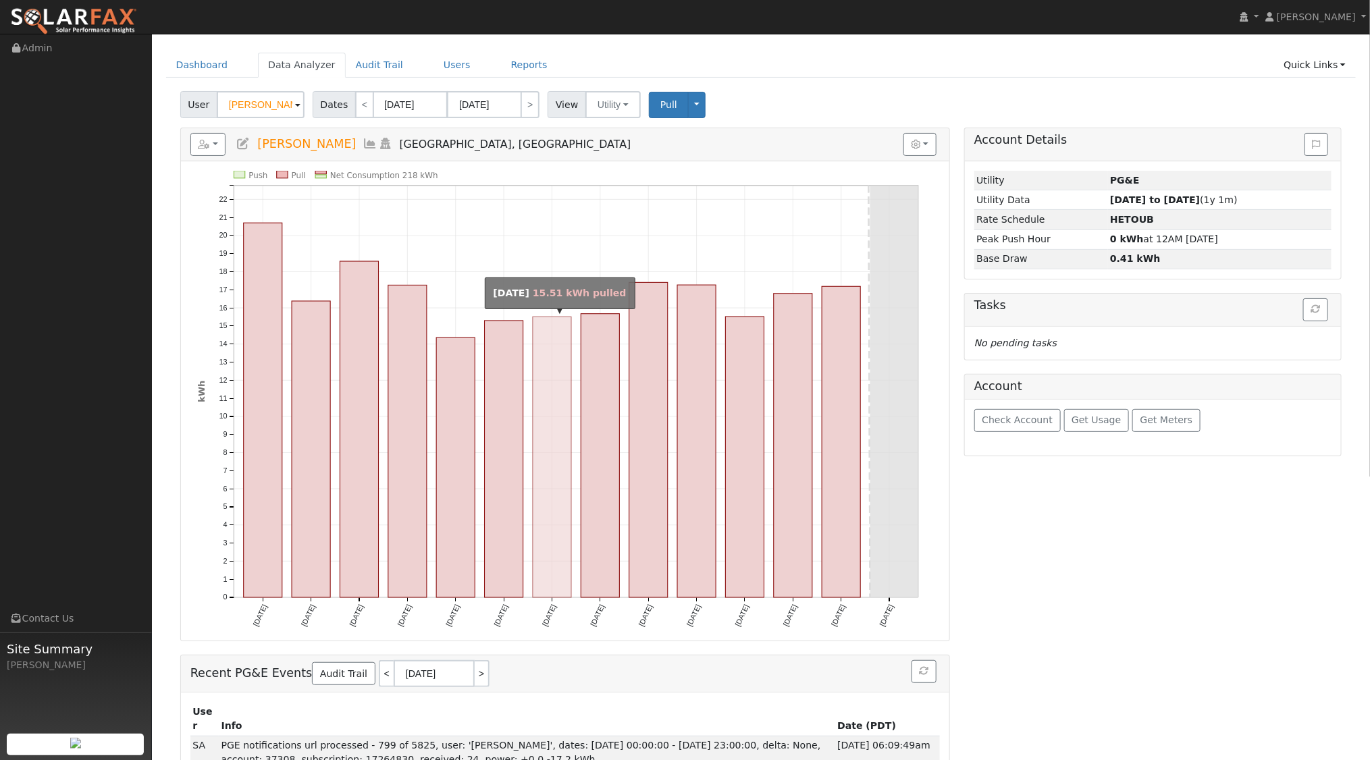
scroll to position [57, 0]
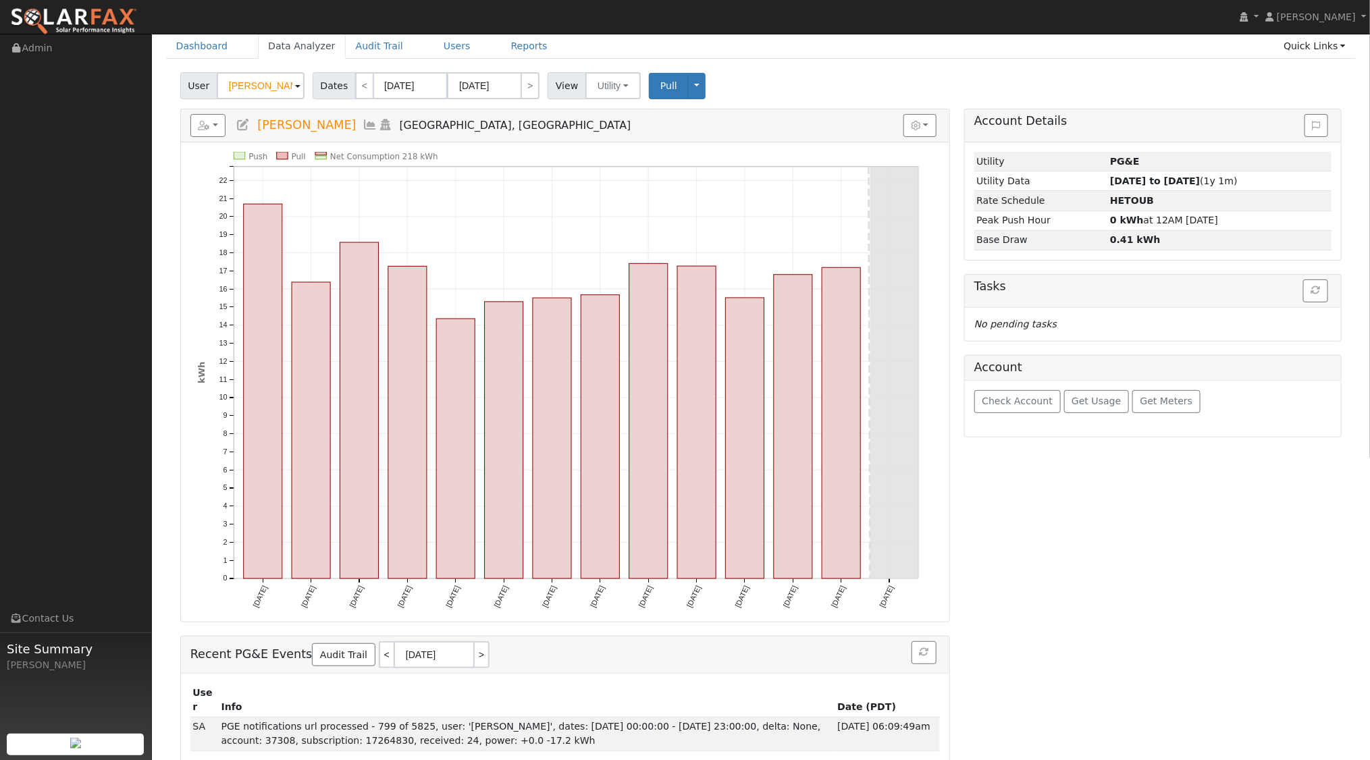
click at [378, 122] on icon at bounding box center [385, 125] width 15 height 12
